Goal: Check status: Check status

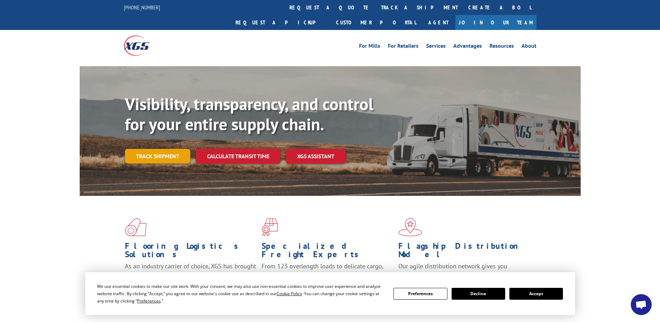
click at [169, 149] on link "Track shipment" at bounding box center [157, 156] width 65 height 15
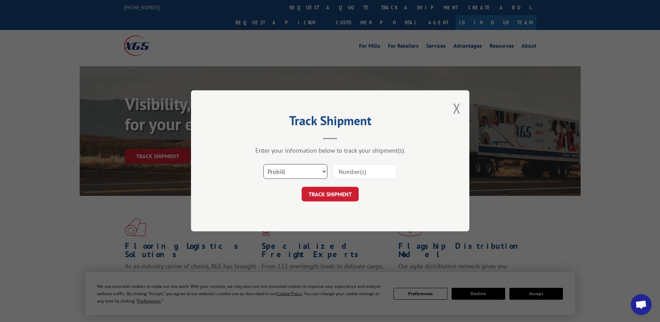
click at [313, 173] on select "Select category... Probill BOL PO" at bounding box center [296, 171] width 64 height 15
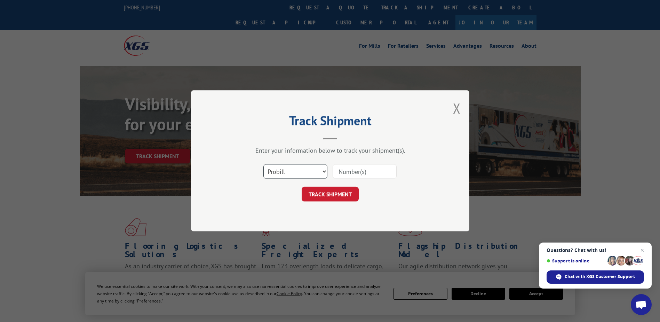
select select "bol"
click at [264, 164] on select "Select category... Probill BOL PO" at bounding box center [296, 171] width 64 height 15
click at [357, 174] on input at bounding box center [365, 171] width 64 height 15
paste input "15963407"
type input "15963407"
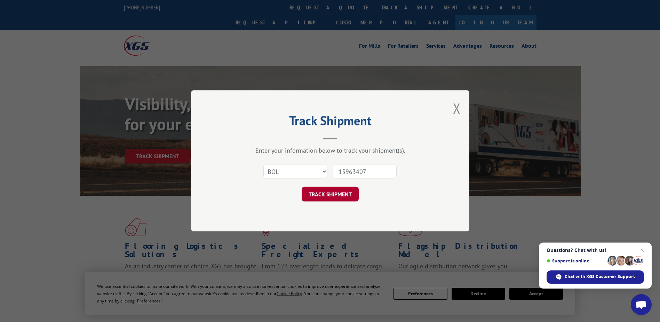
click at [334, 201] on button "TRACK SHIPMENT" at bounding box center [330, 194] width 57 height 15
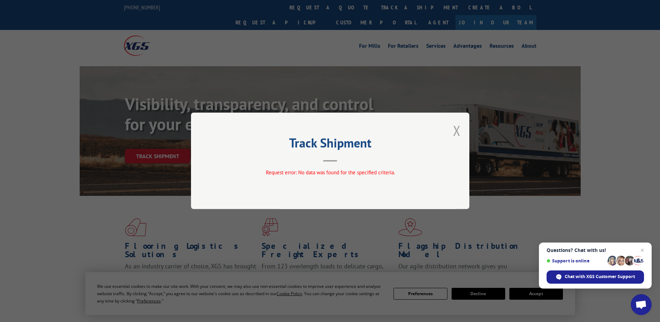
click at [460, 130] on button "Close modal" at bounding box center [457, 130] width 8 height 18
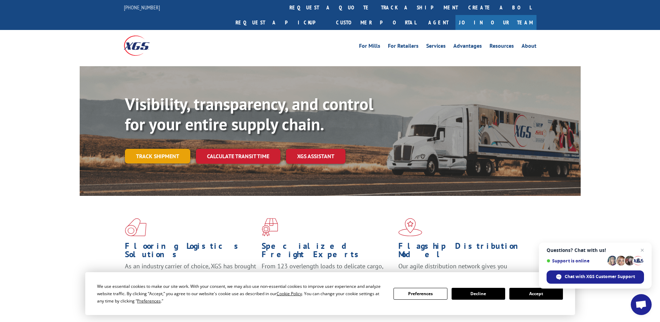
click at [178, 149] on link "Track shipment" at bounding box center [157, 156] width 65 height 15
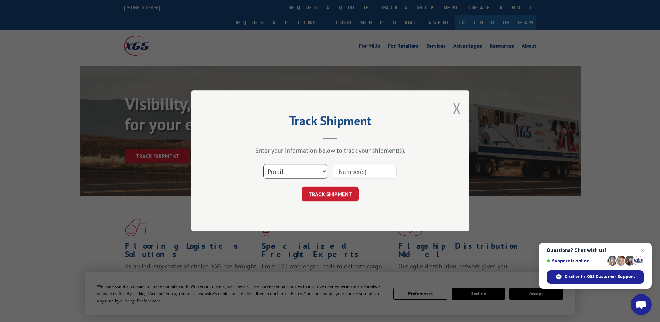
click at [312, 169] on select "Select category... Probill BOL PO" at bounding box center [296, 171] width 64 height 15
click at [264, 164] on select "Select category... Probill BOL PO" at bounding box center [296, 171] width 64 height 15
click at [360, 167] on input at bounding box center [365, 171] width 64 height 15
paste input "15963407"
type input "15963407"
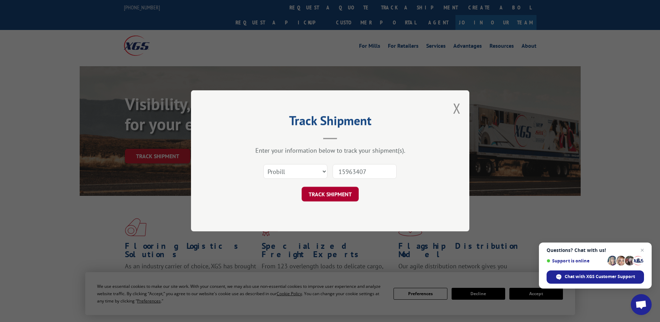
click at [329, 191] on button "TRACK SHIPMENT" at bounding box center [330, 194] width 57 height 15
